Goal: Go to known website: Go to known website

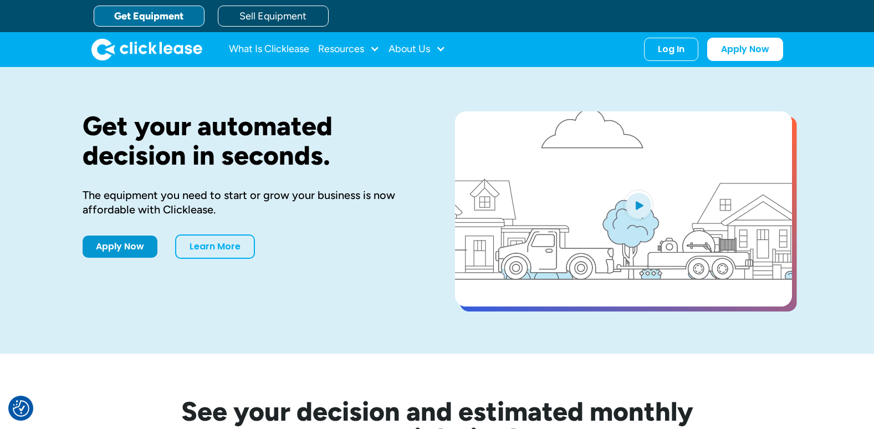
click at [652, 49] on div "Log In Account login I use Clicklease to get my equipment Partner Portal I offe…" at bounding box center [671, 49] width 54 height 23
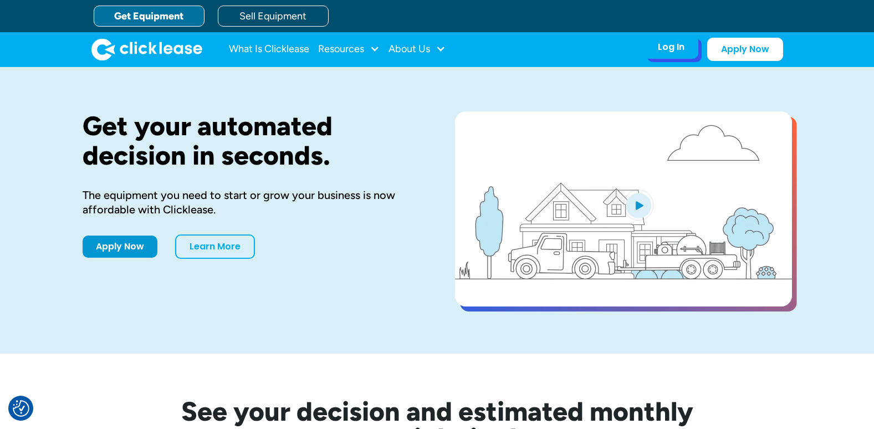
click at [660, 51] on div "Log In" at bounding box center [671, 47] width 27 height 11
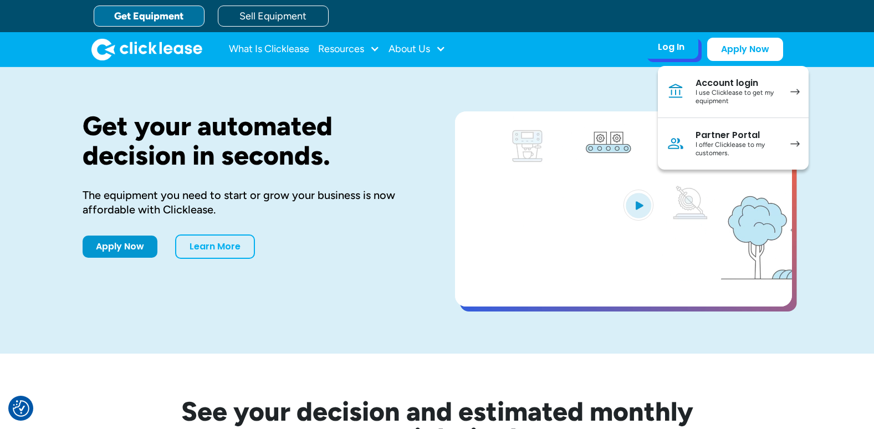
click at [709, 137] on div "Partner Portal" at bounding box center [738, 135] width 84 height 11
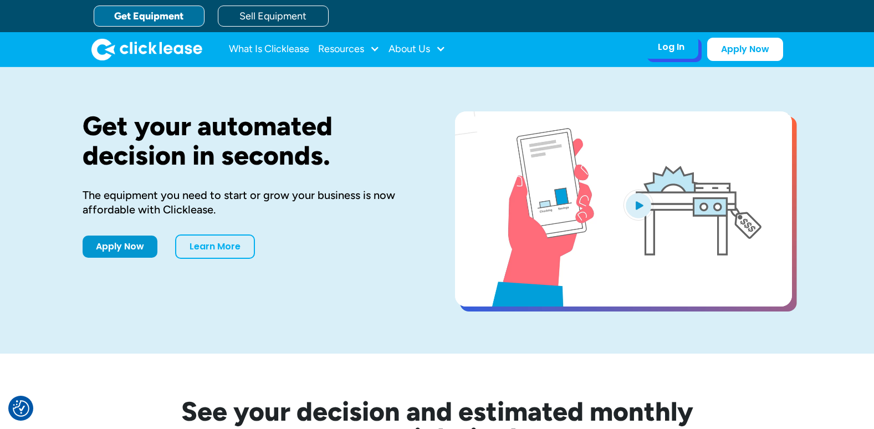
click at [678, 54] on div "Log In Account login I use Clicklease to get my equipment Partner Portal I offe…" at bounding box center [671, 46] width 54 height 23
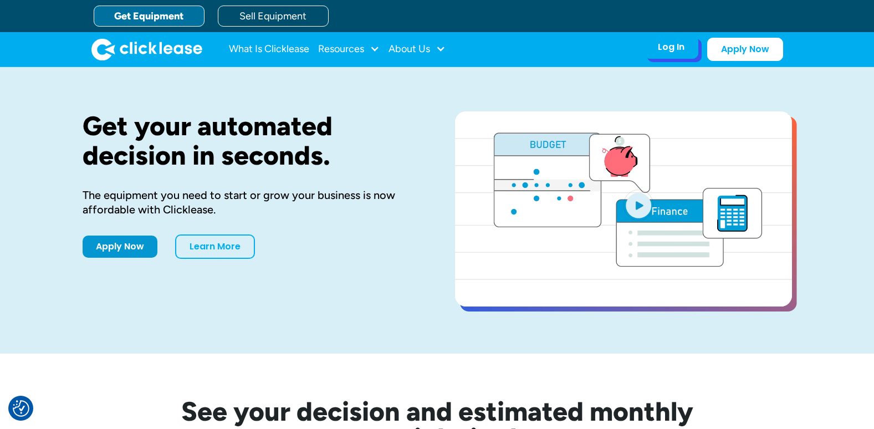
click at [678, 48] on div "Log In" at bounding box center [671, 47] width 27 height 11
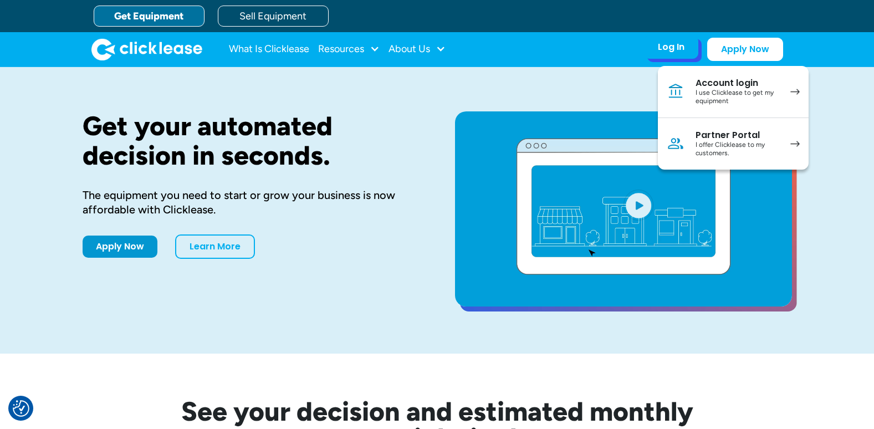
click at [718, 135] on div "Partner Portal" at bounding box center [738, 135] width 84 height 11
